Goal: Task Accomplishment & Management: Use online tool/utility

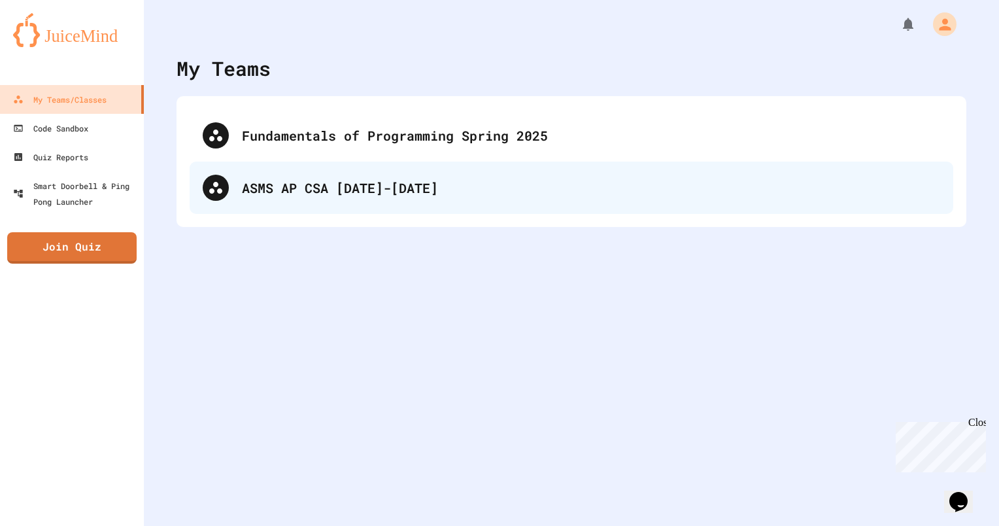
click at [322, 204] on div "ASMS AP CSA [DATE]-[DATE]" at bounding box center [572, 187] width 764 height 52
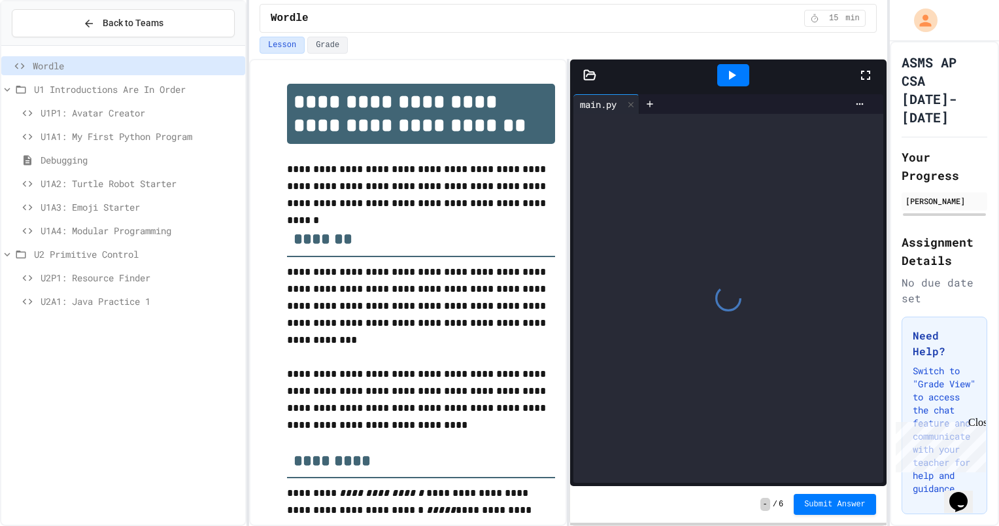
click at [114, 302] on span "U2A1: Java Practice 1" at bounding box center [140, 301] width 199 height 14
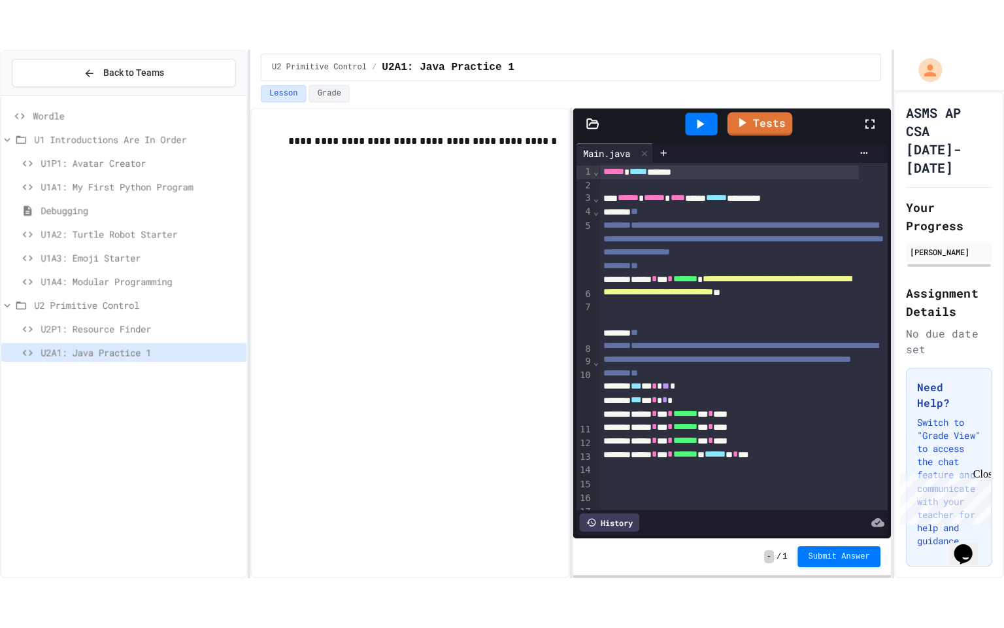
scroll to position [285, 0]
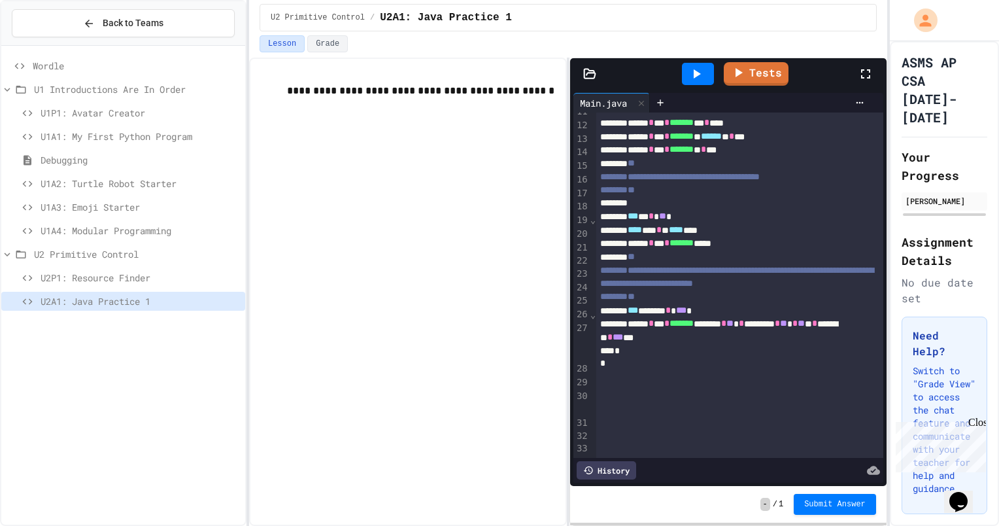
click at [868, 73] on icon at bounding box center [866, 74] width 16 height 16
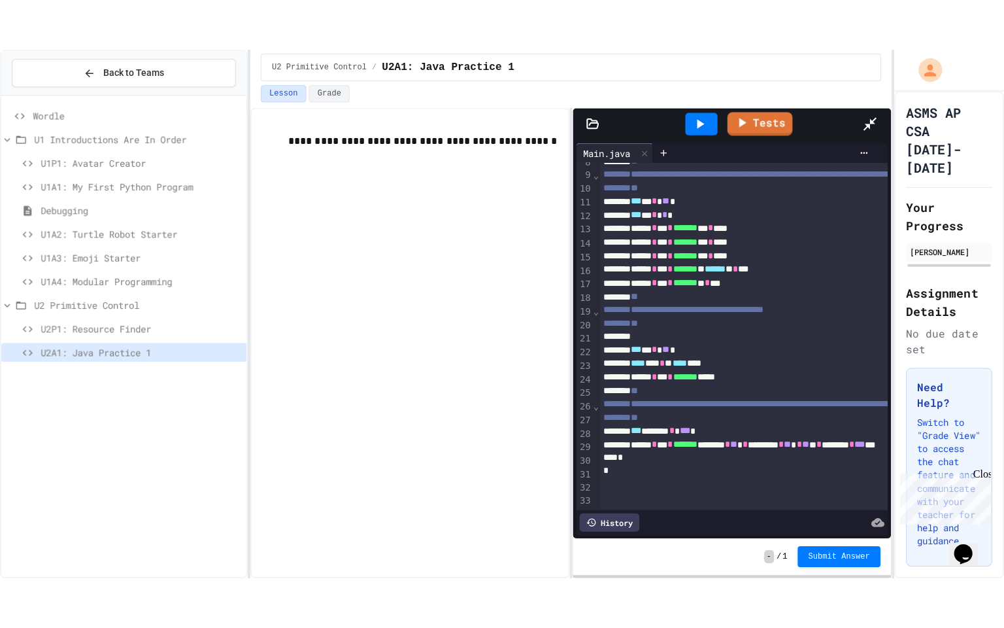
scroll to position [0, 0]
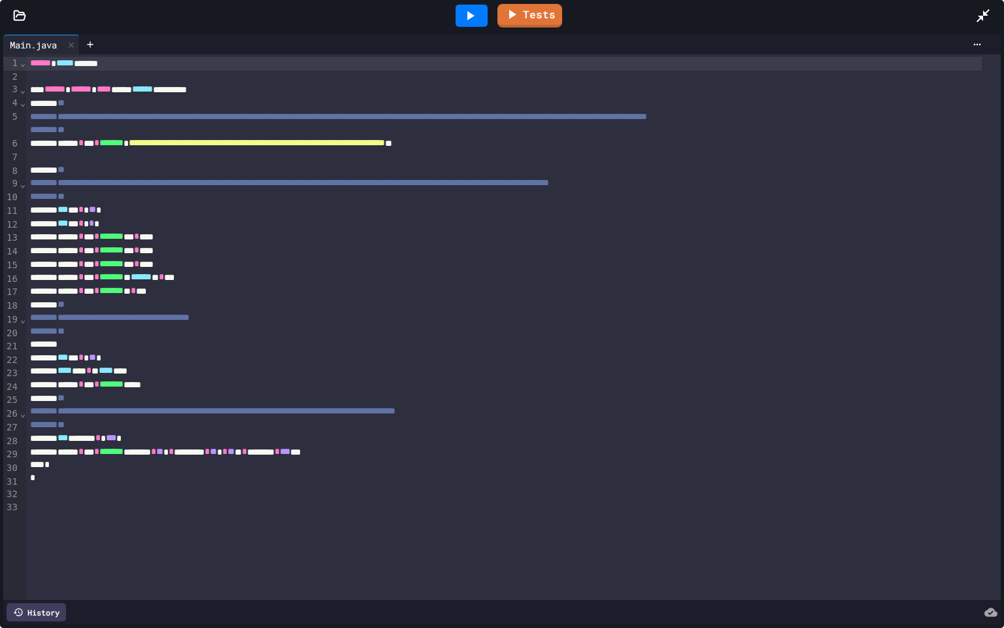
click at [462, 10] on div at bounding box center [472, 16] width 32 height 22
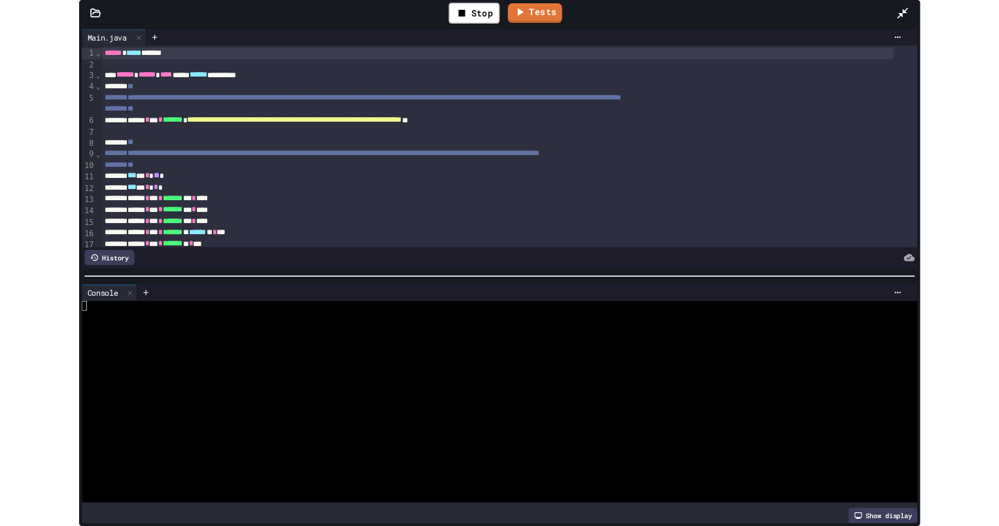
scroll to position [236, 0]
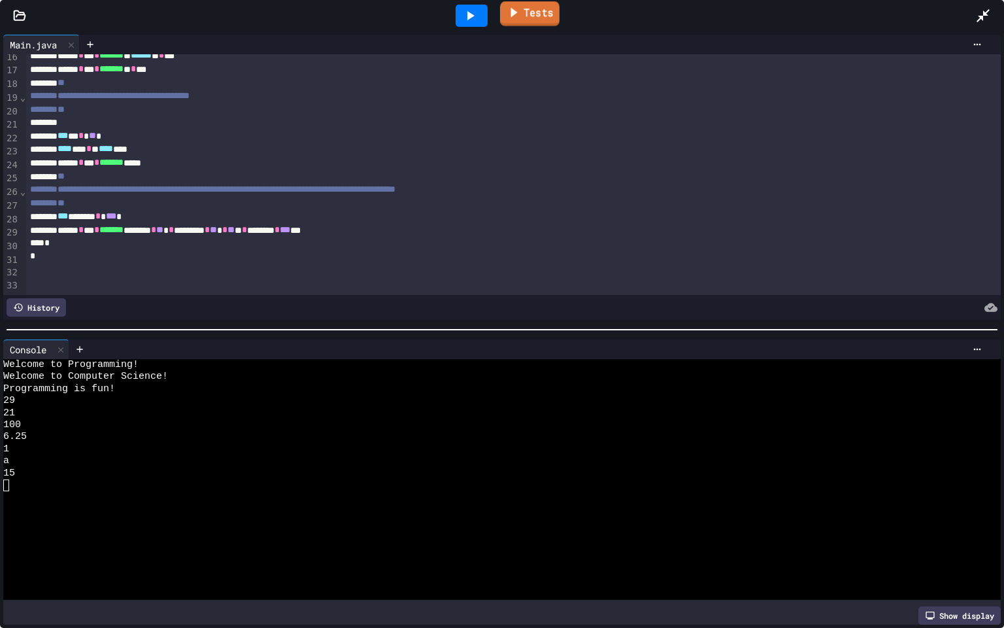
click at [522, 10] on link "Tests" at bounding box center [529, 13] width 59 height 25
click at [547, 24] on link "Tests" at bounding box center [529, 13] width 59 height 25
click at [989, 12] on icon at bounding box center [983, 16] width 16 height 16
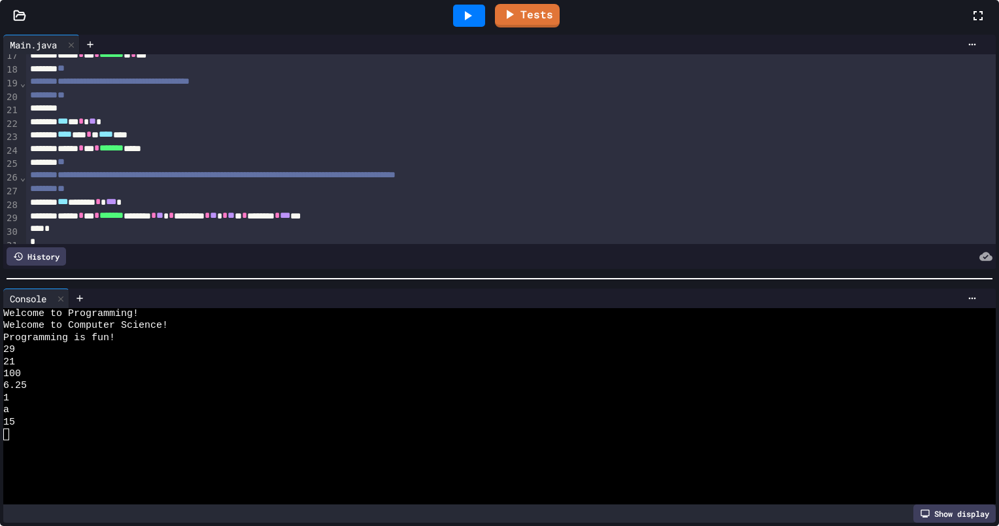
scroll to position [345, 0]
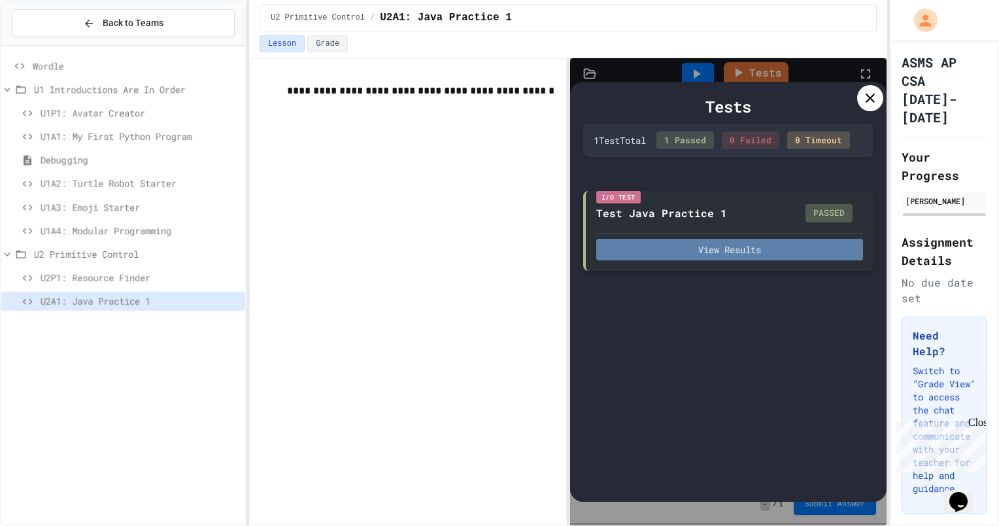
click at [701, 246] on button "View Results" at bounding box center [729, 250] width 267 height 22
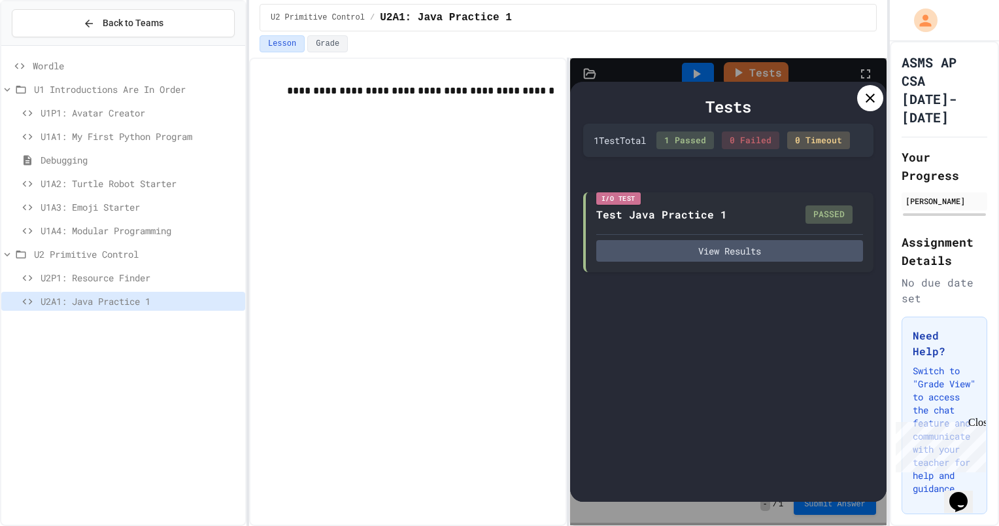
click at [863, 99] on icon at bounding box center [870, 98] width 16 height 16
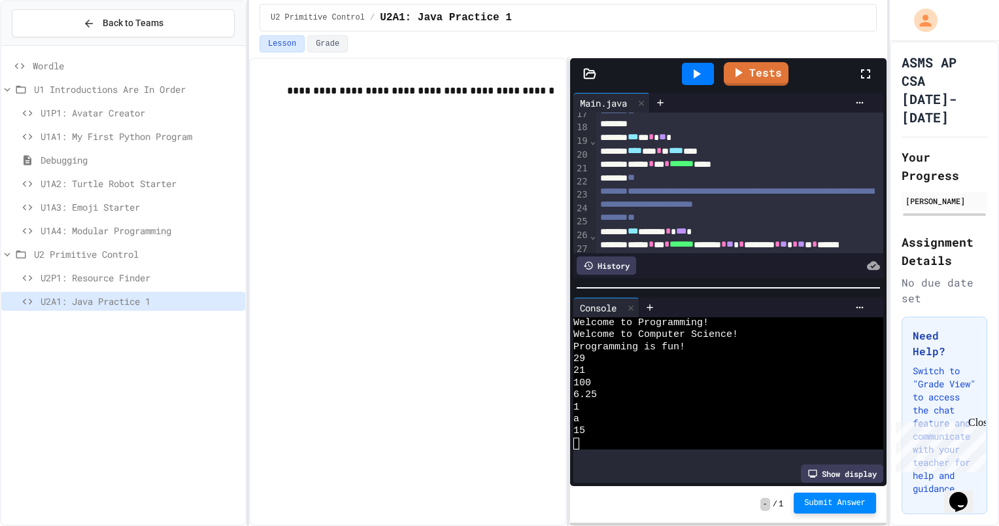
click at [840, 497] on button "Submit Answer" at bounding box center [835, 502] width 82 height 21
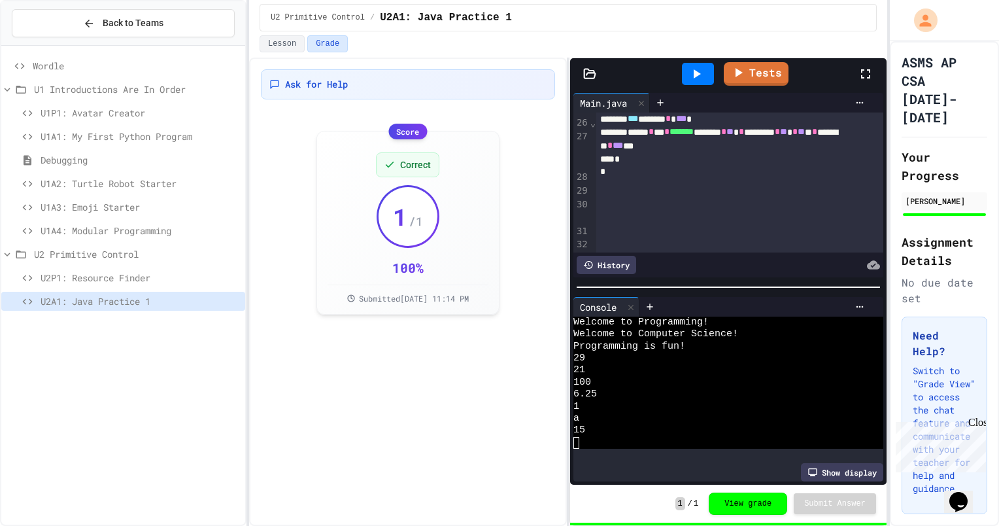
scroll to position [486, 0]
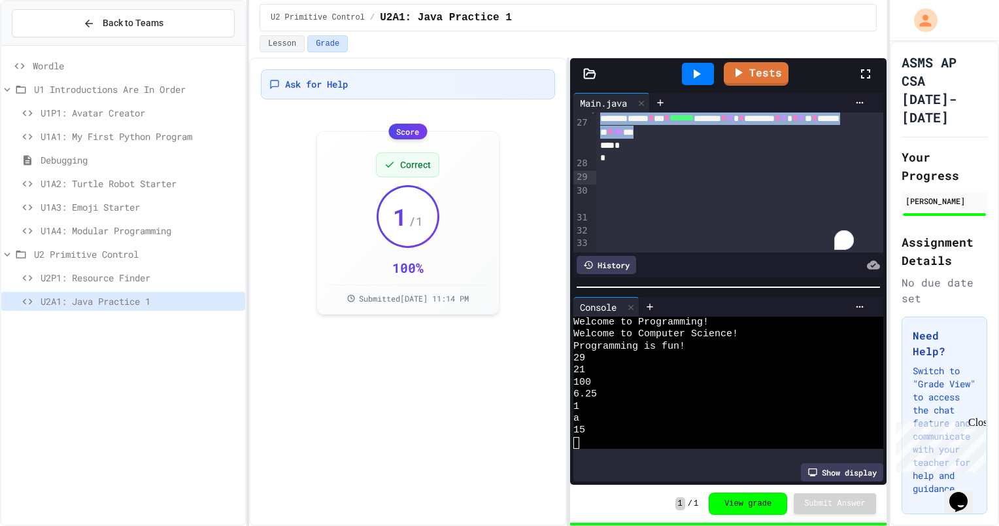
drag, startPoint x: 776, startPoint y: 191, endPoint x: 557, endPoint y: 158, distance: 221.5
click at [557, 158] on div "**********" at bounding box center [568, 292] width 638 height 468
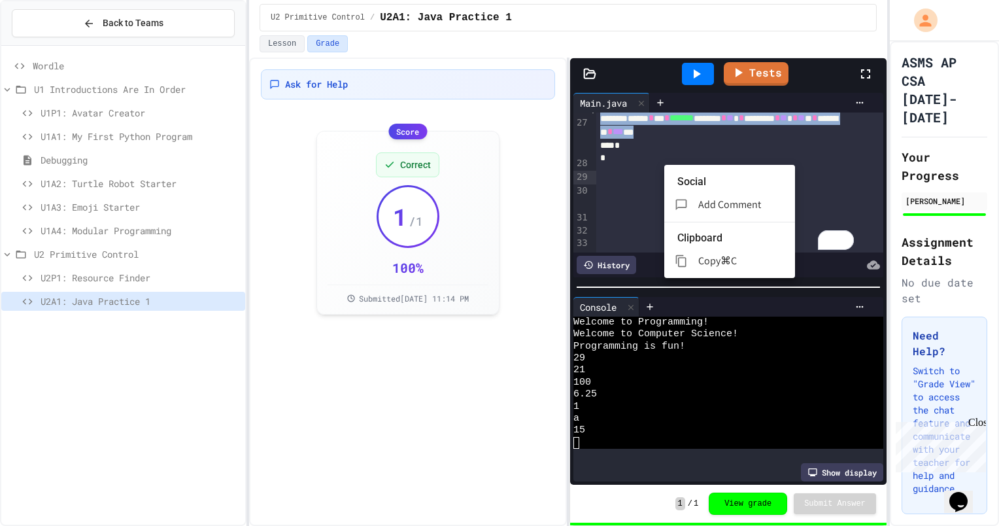
click at [720, 254] on span "Copy" at bounding box center [709, 261] width 22 height 14
